Goal: Information Seeking & Learning: Learn about a topic

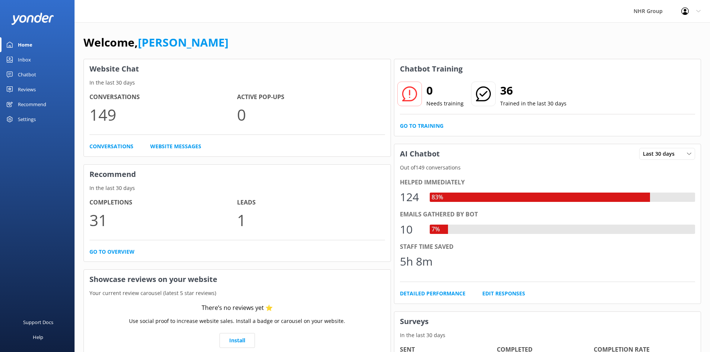
click at [22, 61] on div "Inbox" at bounding box center [24, 59] width 13 height 15
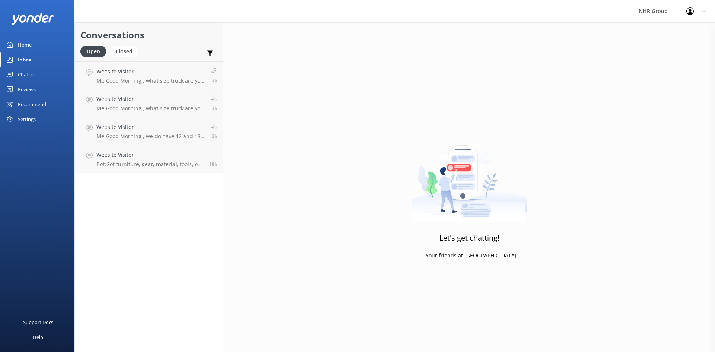
click at [22, 43] on div "Home" at bounding box center [25, 44] width 14 height 15
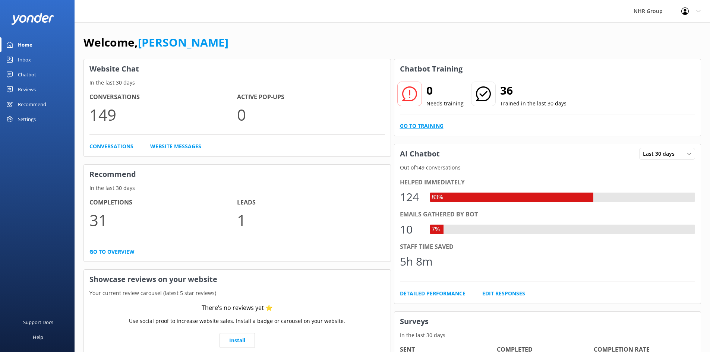
click at [435, 123] on link "Go to Training" at bounding box center [422, 126] width 44 height 8
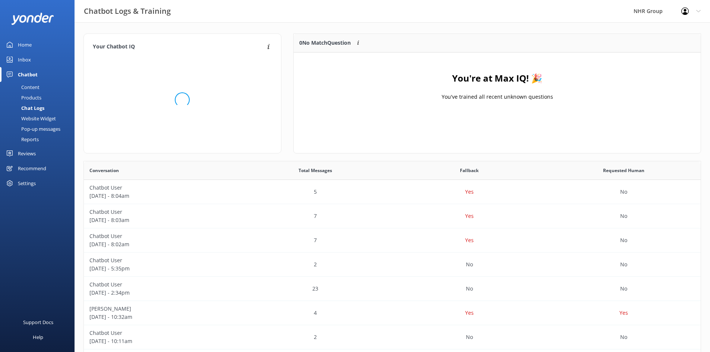
scroll to position [88, 401]
click at [27, 60] on div "Inbox" at bounding box center [24, 59] width 13 height 15
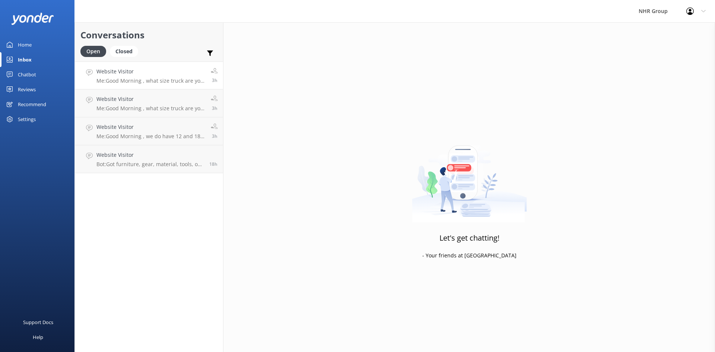
click at [138, 73] on h4 "Website Visitor" at bounding box center [151, 71] width 109 height 8
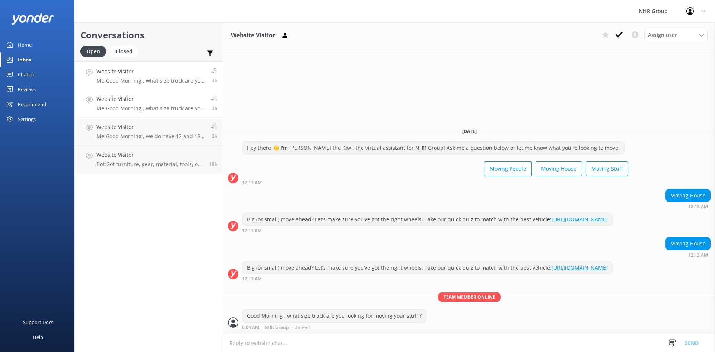
click at [143, 106] on p "Me: Good Morning , what size truck are you looking for moving your stuff ?" at bounding box center [151, 108] width 109 height 7
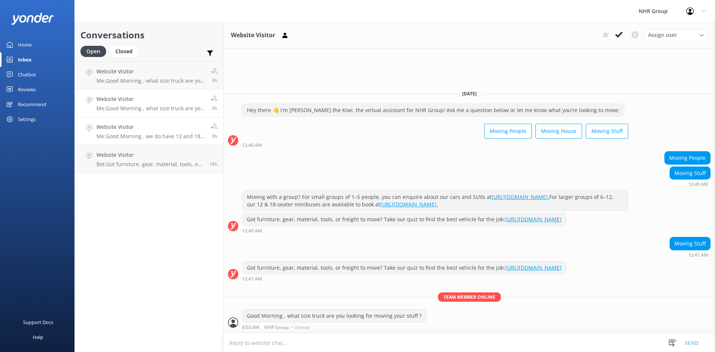
click at [139, 133] on p "Me: Good Morning , we do have 12 and 18 Seater van available for hie , 12 seate…" at bounding box center [151, 136] width 109 height 7
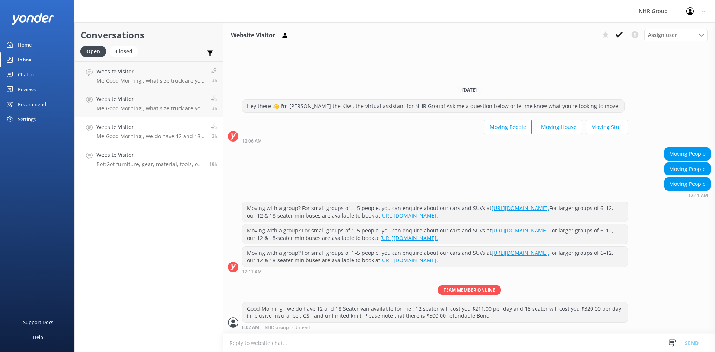
click at [156, 156] on h4 "Website Visitor" at bounding box center [150, 155] width 107 height 8
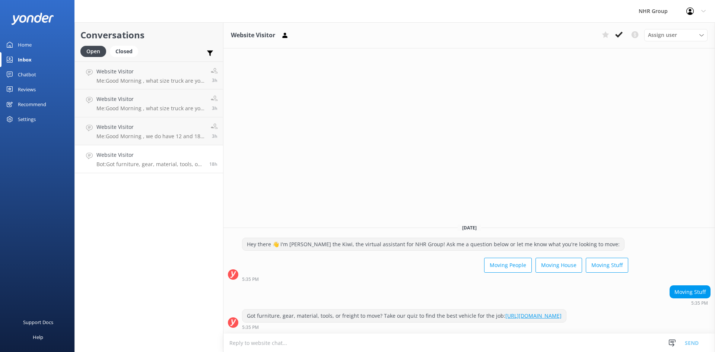
click at [35, 72] on div "Chatbot" at bounding box center [27, 74] width 18 height 15
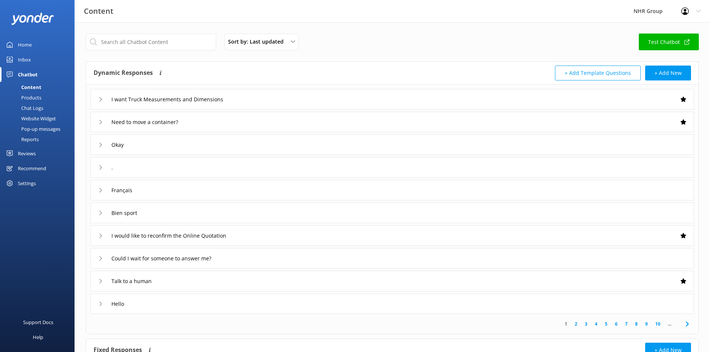
click at [238, 95] on div "I want Truck Measurements and Dimensions" at bounding box center [392, 99] width 603 height 20
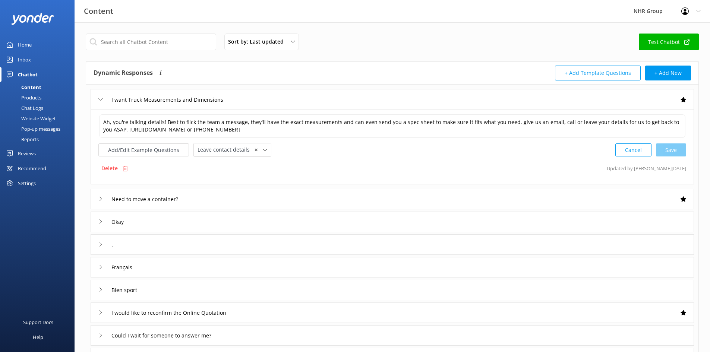
click at [238, 95] on div "I want Truck Measurements and Dimensions" at bounding box center [392, 99] width 603 height 20
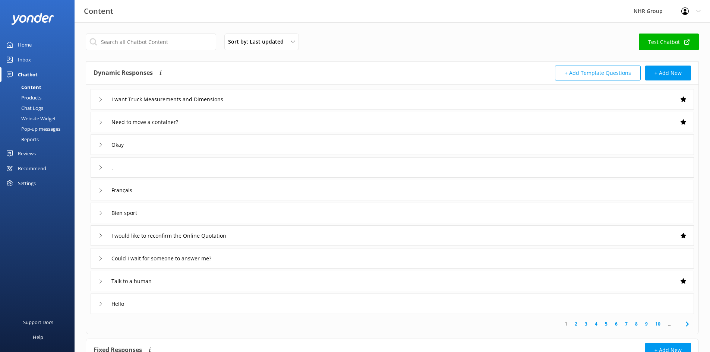
click at [255, 98] on div "I want Truck Measurements and Dimensions" at bounding box center [392, 99] width 603 height 20
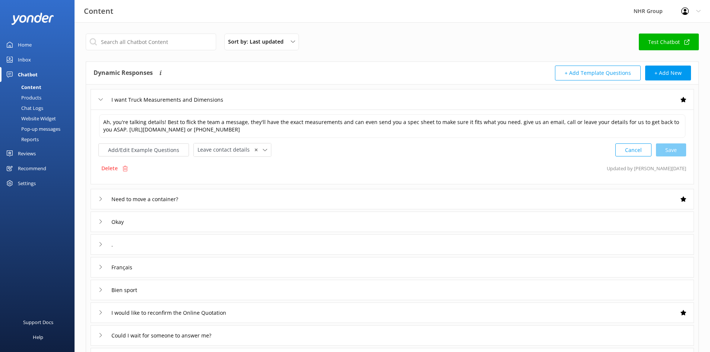
click at [255, 98] on div "I want Truck Measurements and Dimensions" at bounding box center [392, 99] width 603 height 20
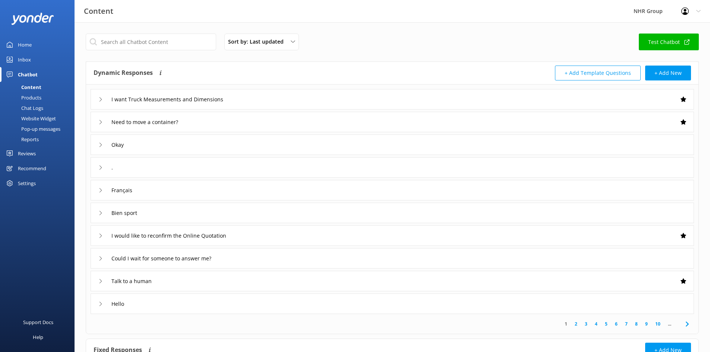
click at [237, 121] on div "Need to move a container?" at bounding box center [392, 122] width 603 height 20
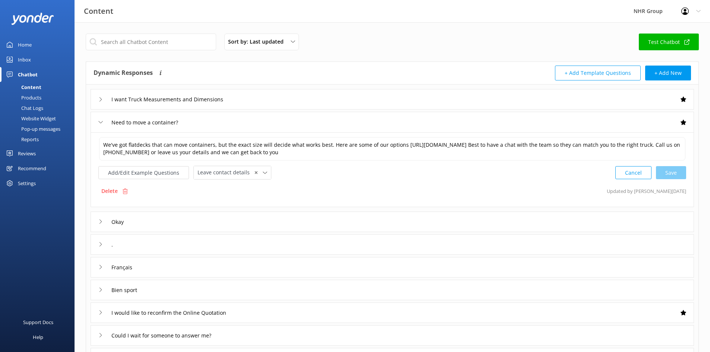
click at [237, 121] on div "Need to move a container?" at bounding box center [392, 122] width 603 height 20
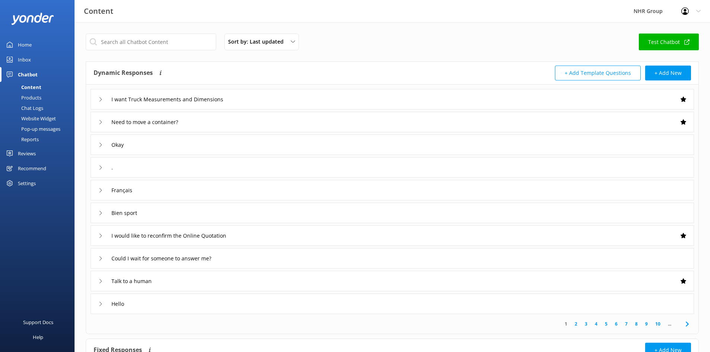
click at [28, 140] on div "Reports" at bounding box center [21, 139] width 34 height 10
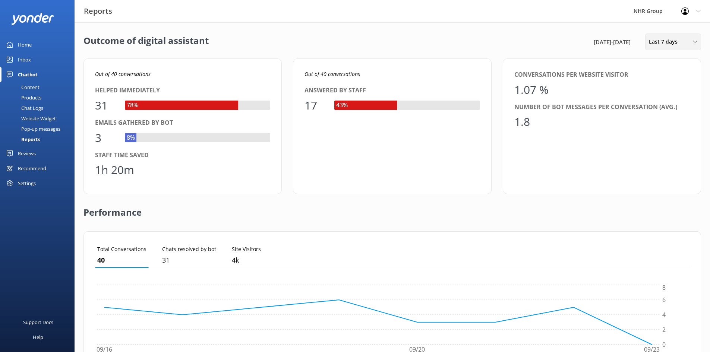
click at [661, 45] on span "Last 7 days" at bounding box center [665, 42] width 33 height 8
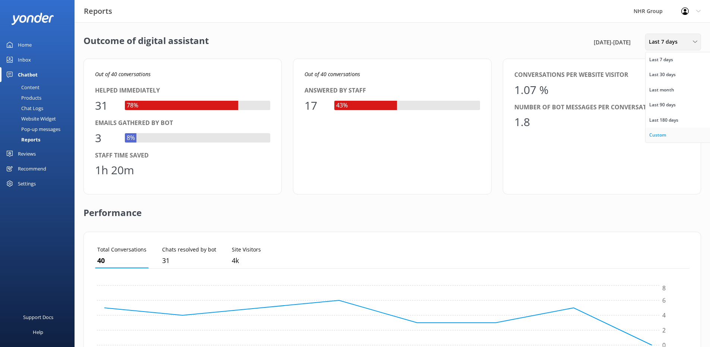
click at [660, 137] on div "Custom" at bounding box center [657, 134] width 17 height 7
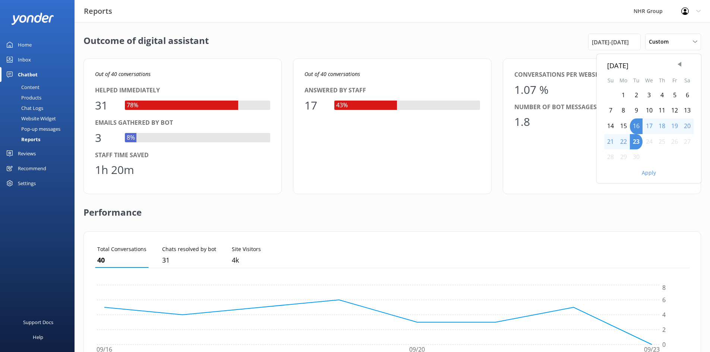
click at [625, 98] on div "1" at bounding box center [623, 96] width 13 height 16
click at [648, 175] on button "Apply" at bounding box center [649, 172] width 14 height 5
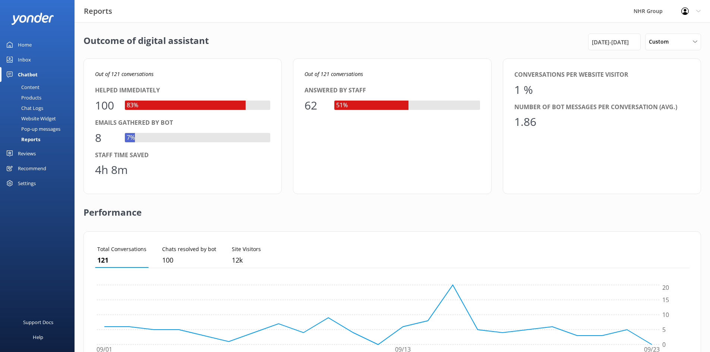
scroll to position [75, 0]
